Goal: Transaction & Acquisition: Purchase product/service

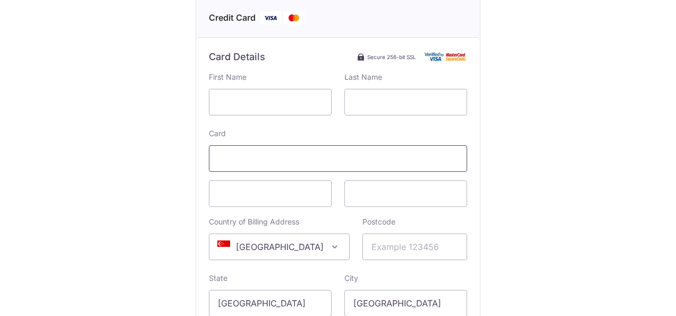
scroll to position [114, 0]
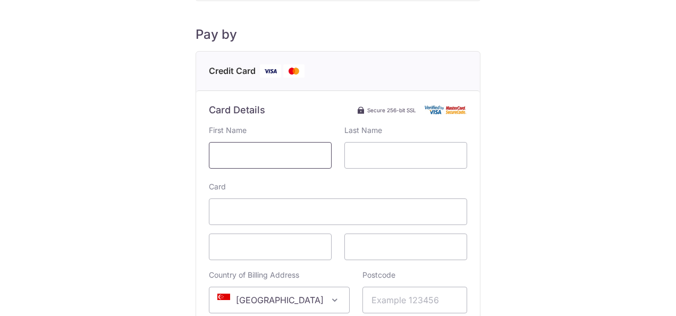
click at [302, 150] on input "text" at bounding box center [270, 155] width 123 height 27
type input "yoshishimasa"
click at [378, 166] on input "text" at bounding box center [405, 155] width 123 height 27
type input "abe"
click at [71, 204] on div "Payment Details Payment Amount SGD 4,562.00 Payment Reference 3584 Email addres…" at bounding box center [338, 212] width 625 height 618
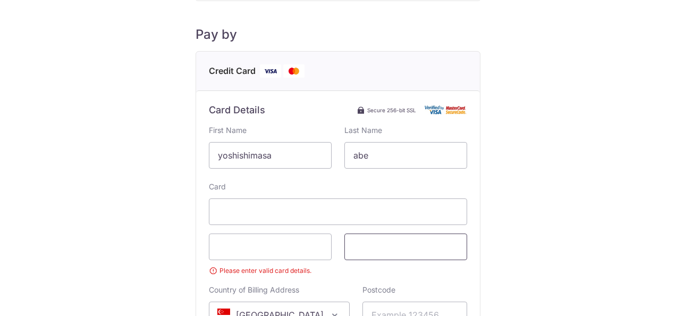
click at [411, 254] on span at bounding box center [405, 246] width 123 height 27
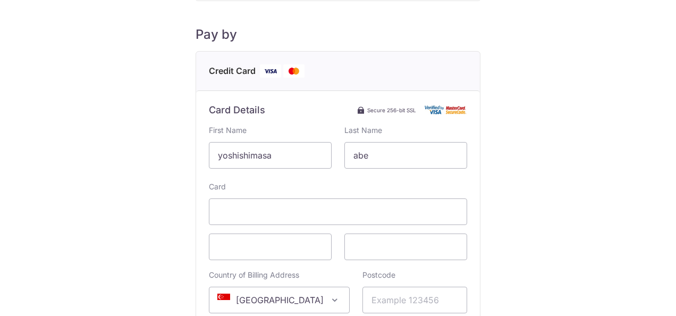
click at [123, 240] on div "Payment Details Payment Amount SGD 4,562.00 Payment Reference 3584 Email addres…" at bounding box center [338, 212] width 625 height 618
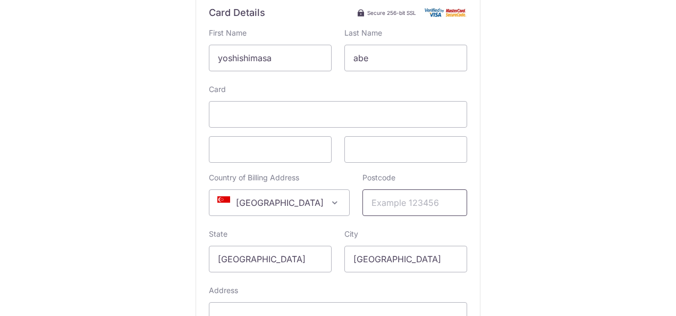
scroll to position [273, 0]
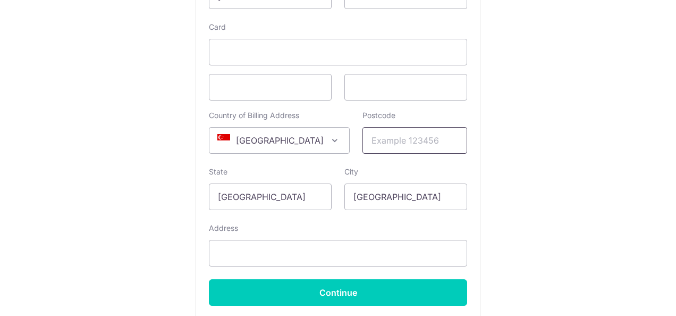
click at [388, 142] on input "Postcode" at bounding box center [414, 140] width 105 height 27
type input "248364"
type input "[STREET_ADDRESS]"
click at [103, 201] on div "Payment Details Payment Amount SGD 4,562.00 Payment Reference 3584 Email addres…" at bounding box center [338, 53] width 625 height 618
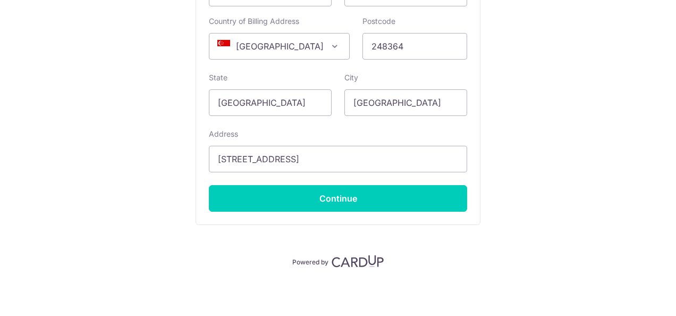
scroll to position [368, 0]
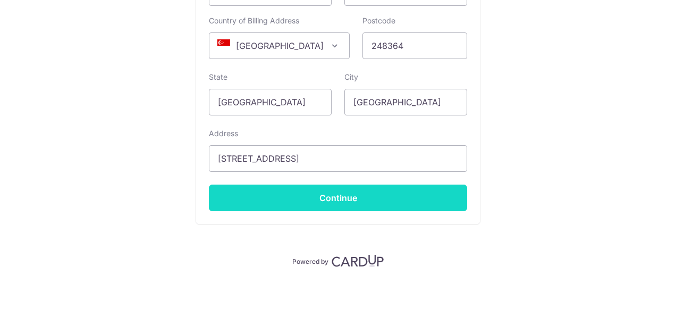
click at [317, 189] on input "Continue" at bounding box center [338, 197] width 258 height 27
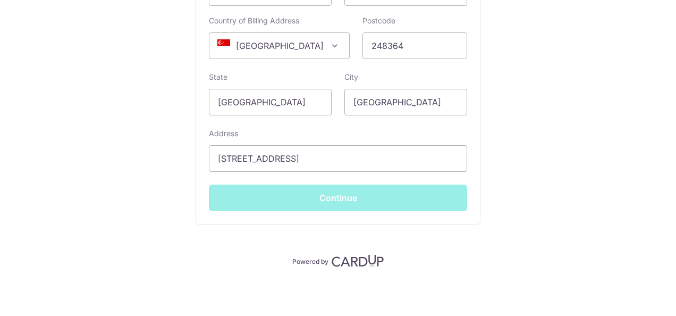
type input "**** 0701"
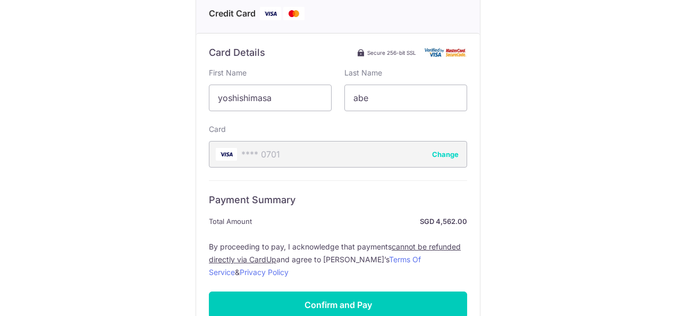
scroll to position [277, 0]
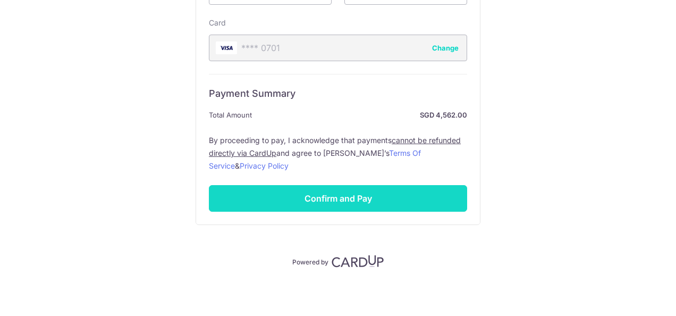
click at [355, 202] on input "Confirm and Pay" at bounding box center [338, 198] width 258 height 27
